Goal: Task Accomplishment & Management: Manage account settings

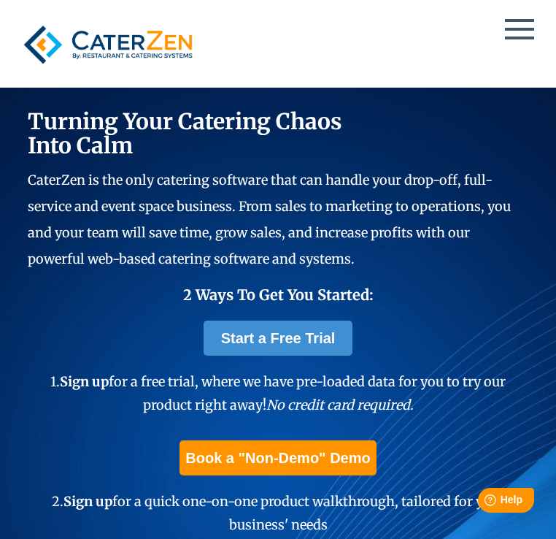
click at [527, 16] on div at bounding box center [278, 16] width 523 height 1
click at [521, 33] on div at bounding box center [278, 45] width 523 height 56
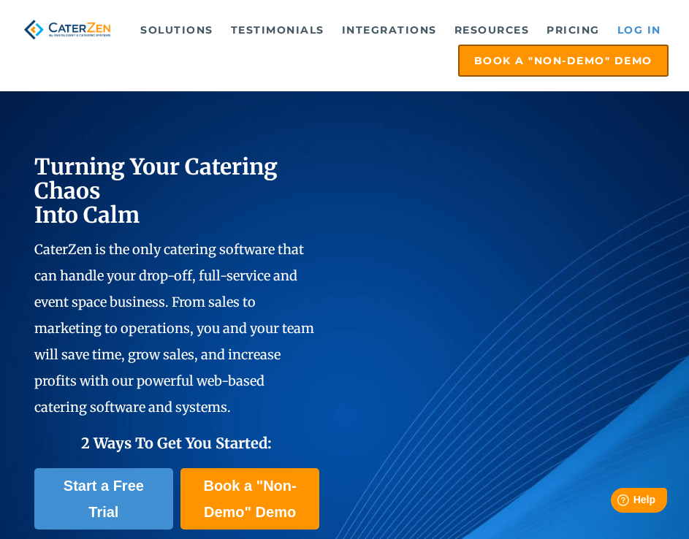
click at [556, 26] on link "Log in" at bounding box center [639, 29] width 58 height 29
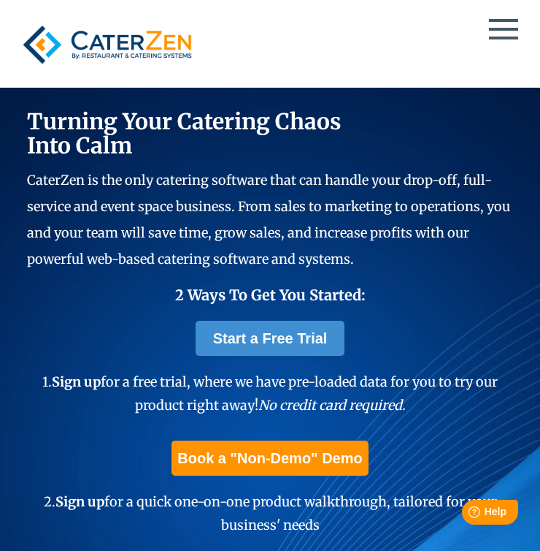
click at [508, 26] on div at bounding box center [270, 45] width 508 height 56
click at [491, 37] on span at bounding box center [503, 38] width 29 height 3
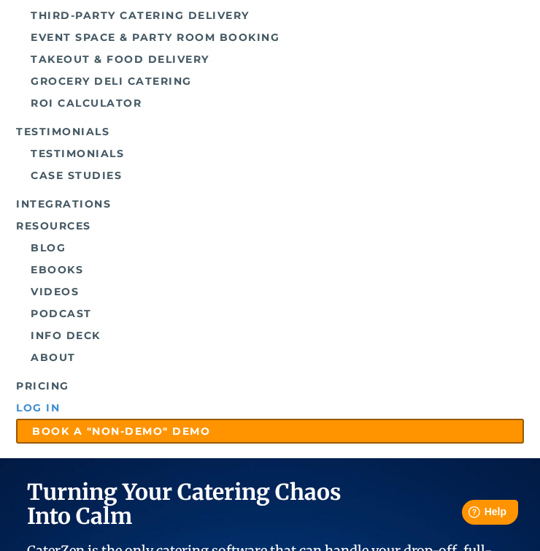
scroll to position [267, 0]
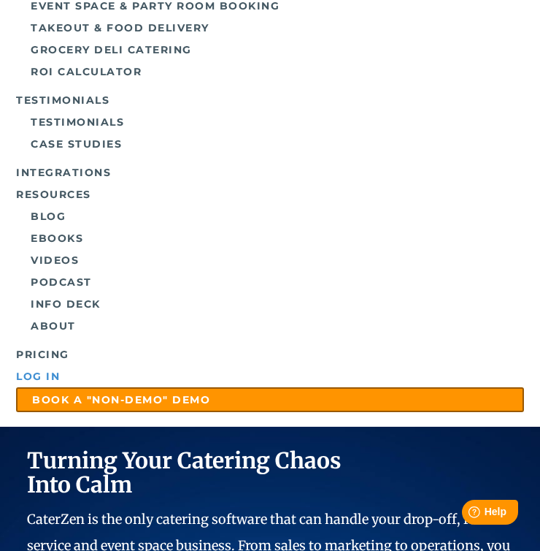
click at [41, 375] on link "Log in" at bounding box center [270, 376] width 508 height 22
